Goal: Task Accomplishment & Management: Use online tool/utility

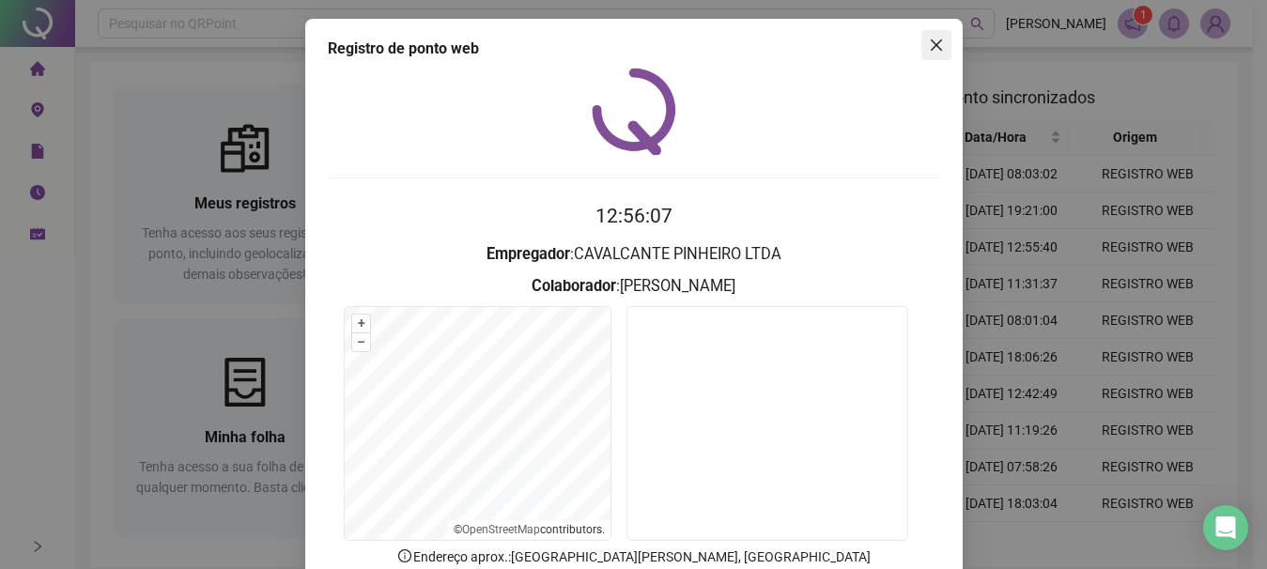
click at [932, 41] on icon "close" at bounding box center [935, 44] width 11 height 11
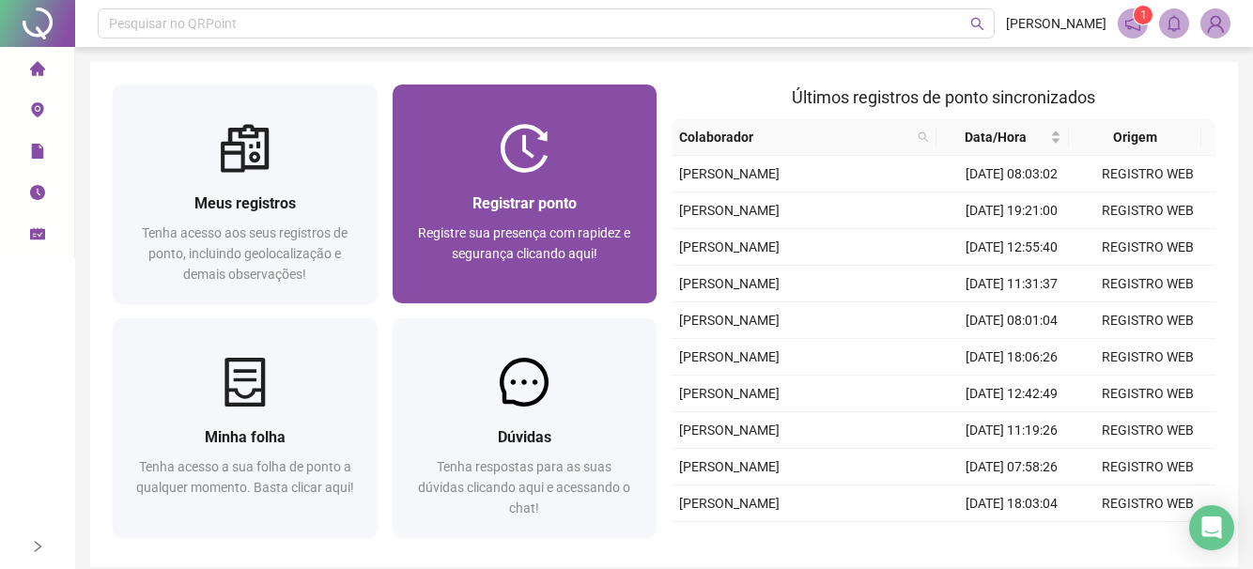
click at [503, 205] on span "Registrar ponto" at bounding box center [524, 203] width 104 height 18
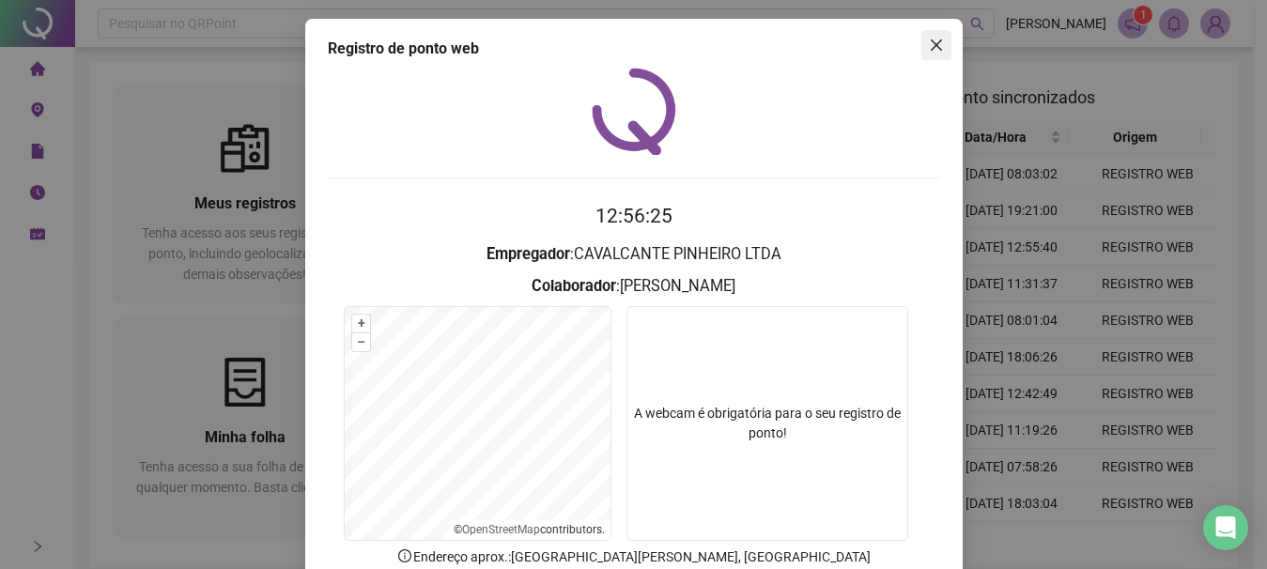
click at [929, 47] on icon "close" at bounding box center [936, 45] width 15 height 15
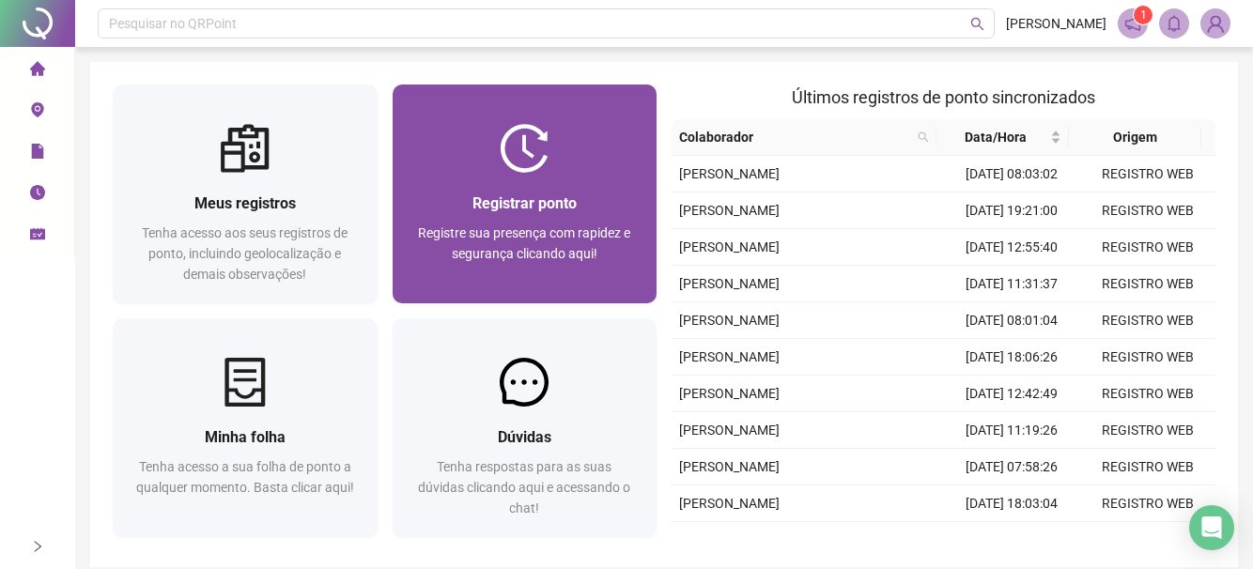
click at [492, 208] on span "Registrar ponto" at bounding box center [524, 203] width 104 height 18
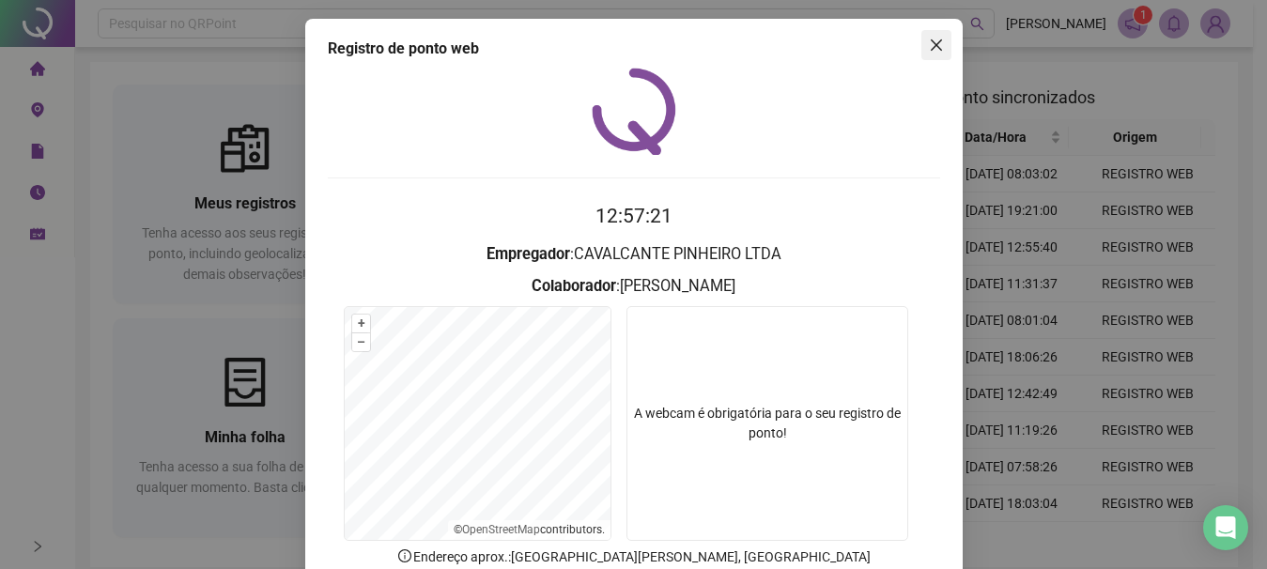
click at [936, 42] on icon "close" at bounding box center [936, 45] width 15 height 15
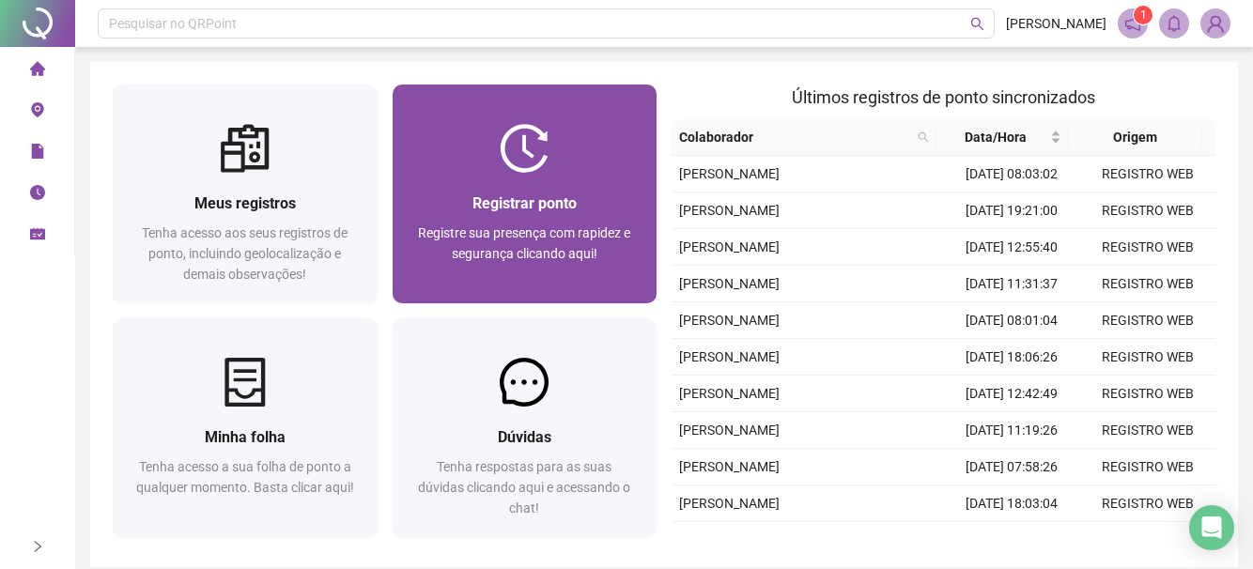
click at [495, 204] on span "Registrar ponto" at bounding box center [524, 203] width 104 height 18
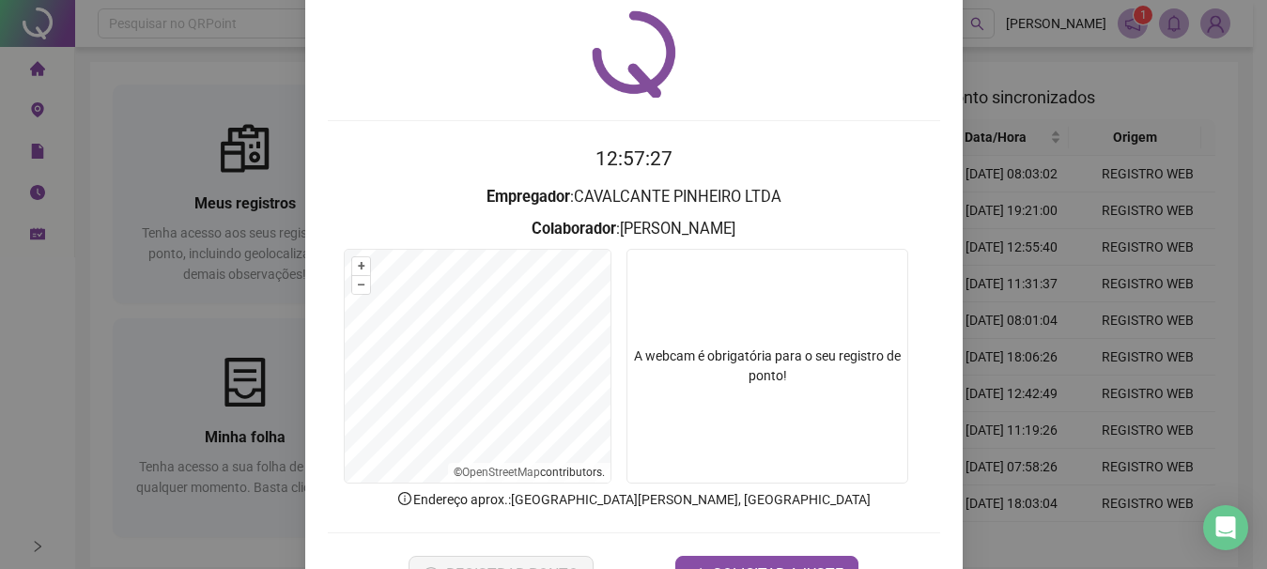
scroll to position [123, 0]
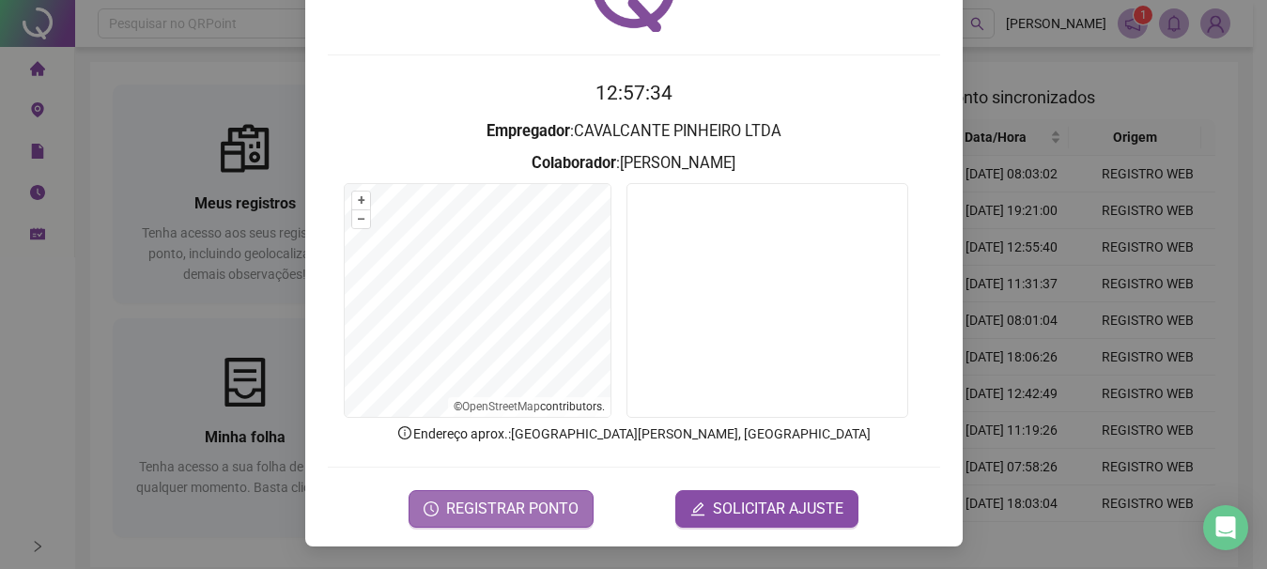
click at [479, 503] on span "REGISTRAR PONTO" at bounding box center [512, 509] width 132 height 23
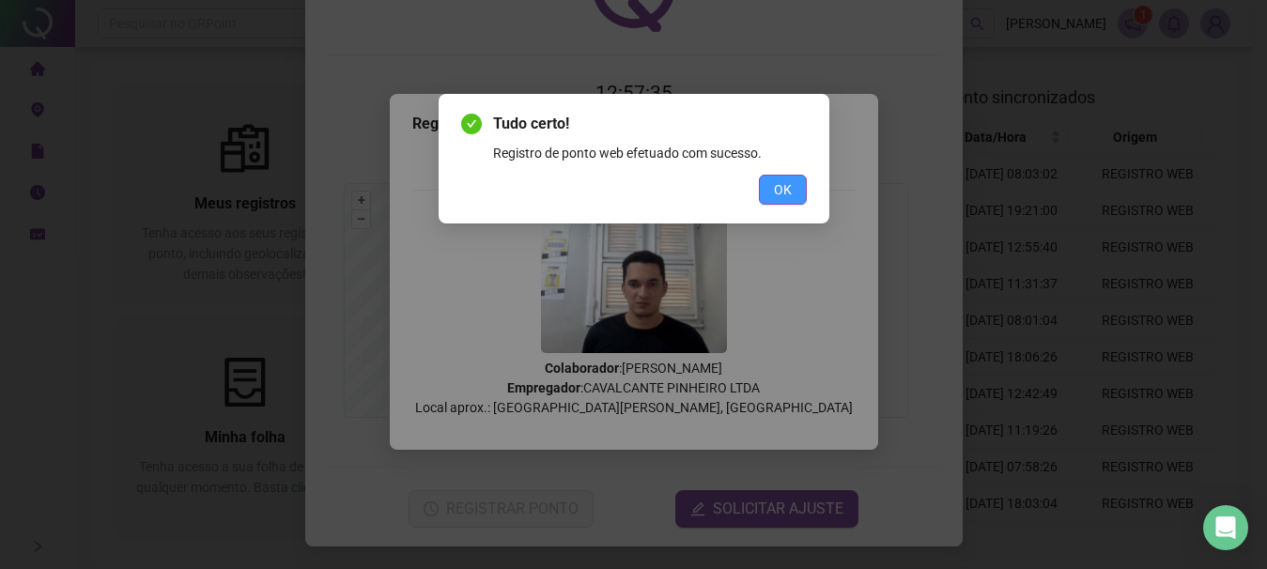
click at [779, 192] on span "OK" at bounding box center [783, 189] width 18 height 21
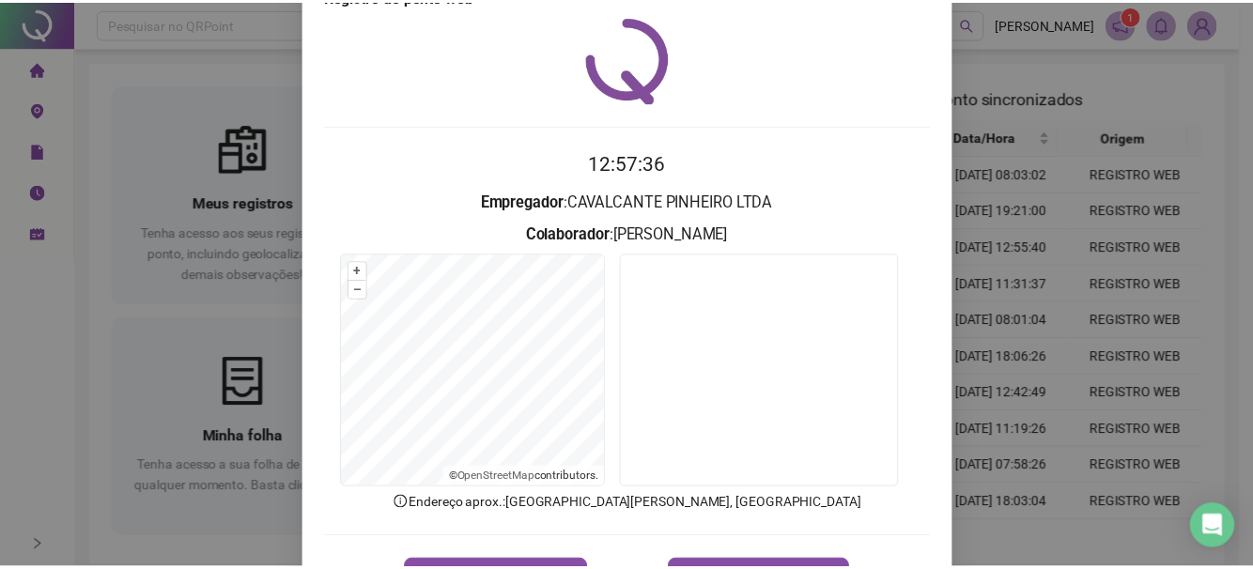
scroll to position [0, 0]
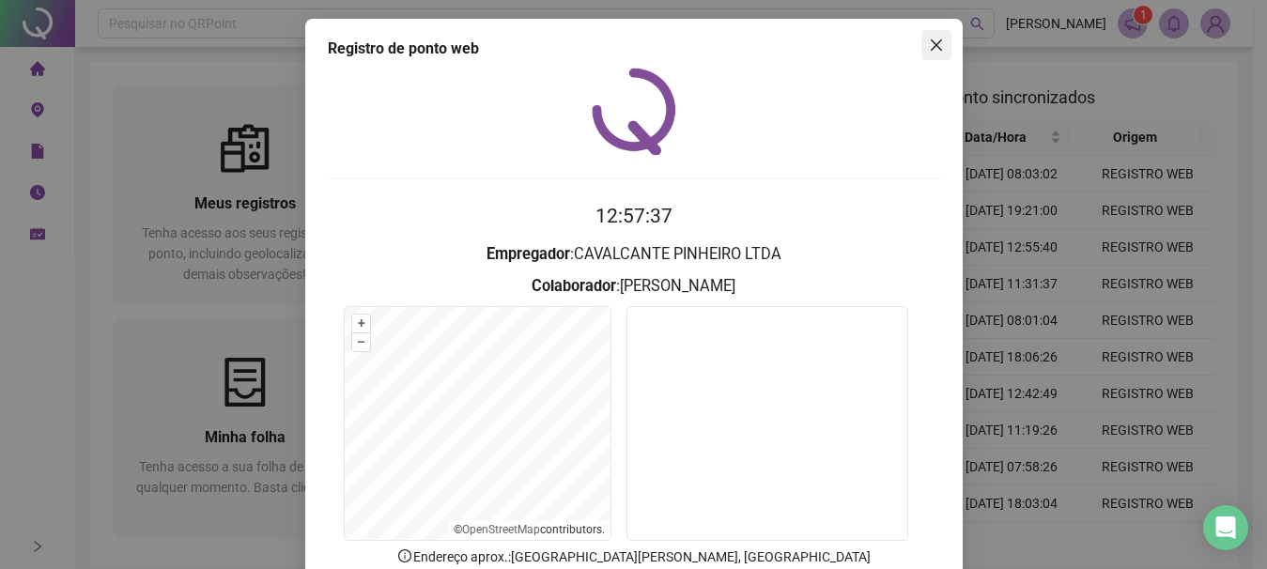
click at [929, 42] on icon "close" at bounding box center [936, 45] width 15 height 15
